Goal: Use online tool/utility: Utilize a website feature to perform a specific function

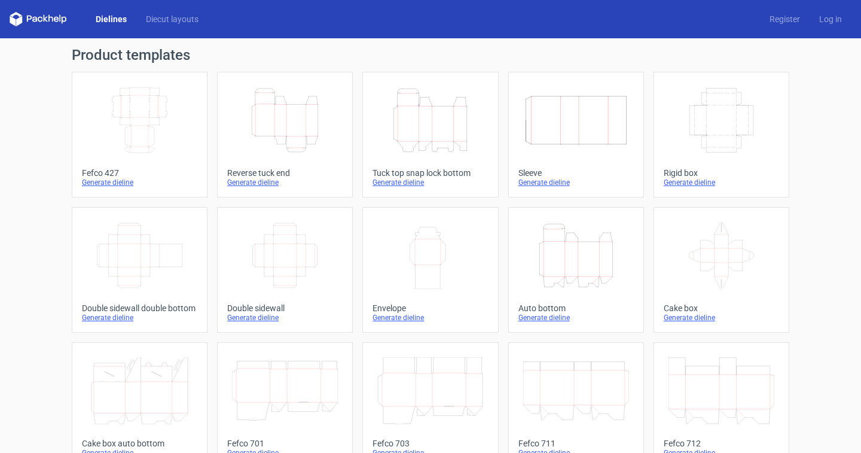
click at [440, 142] on icon "Height Depth Width" at bounding box center [430, 120] width 106 height 67
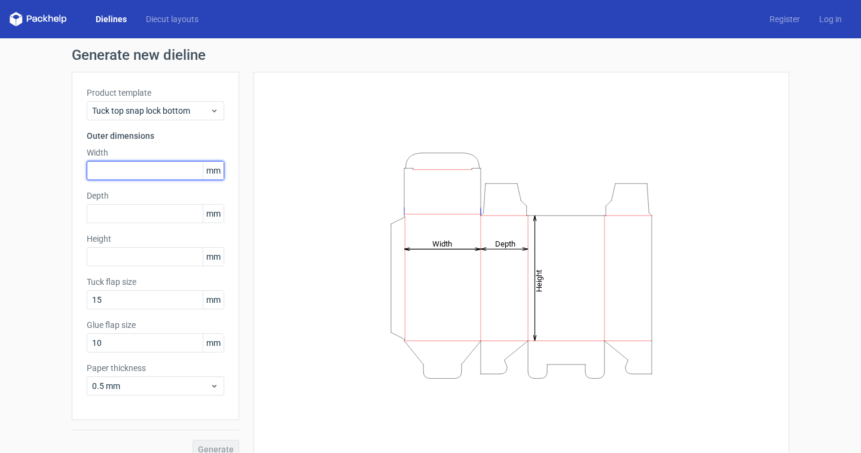
click at [98, 172] on input "text" at bounding box center [156, 170] width 138 height 19
type input "270"
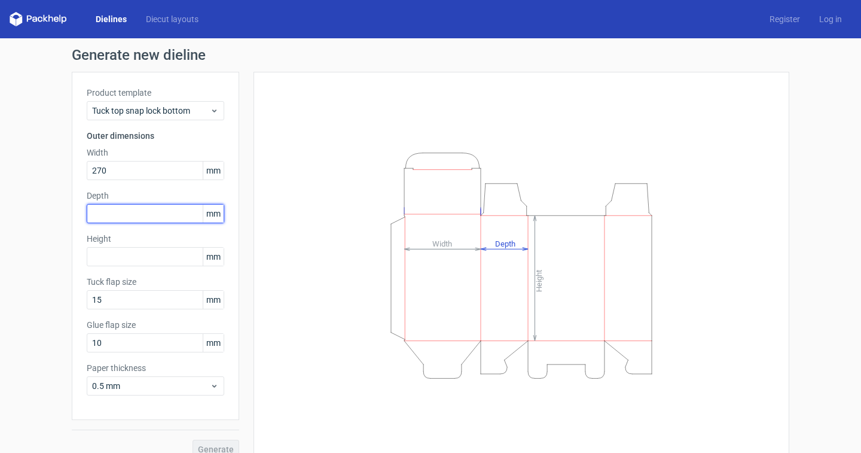
click at [104, 215] on input "text" at bounding box center [156, 213] width 138 height 19
type input "115"
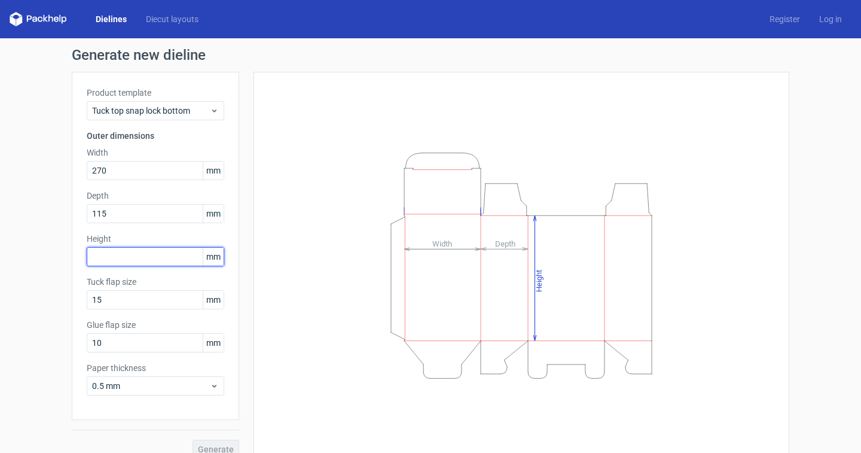
click at [113, 258] on input "text" at bounding box center [156, 256] width 138 height 19
type input "140"
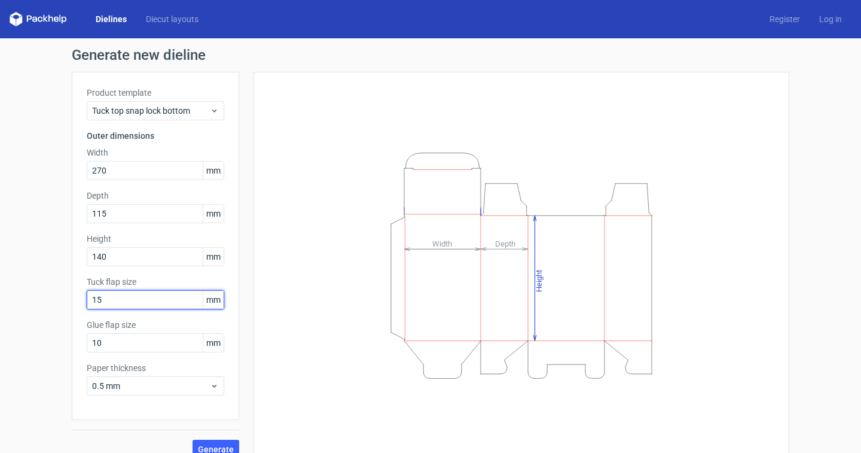
click at [106, 297] on input "15" at bounding box center [156, 299] width 138 height 19
type input "1"
type input "20"
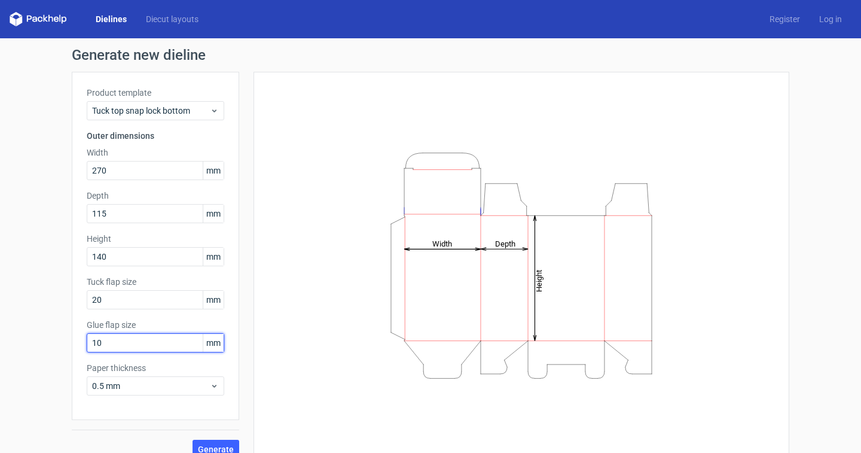
click at [102, 344] on input "10" at bounding box center [156, 342] width 138 height 19
type input "15"
click at [204, 445] on span "Generate" at bounding box center [216, 449] width 36 height 8
